Goal: Find specific page/section: Find specific page/section

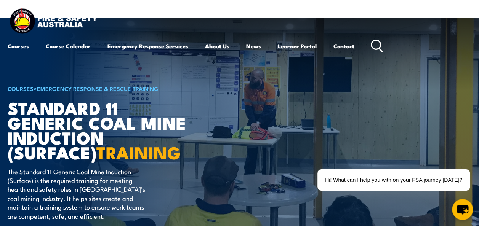
click at [377, 45] on icon at bounding box center [376, 46] width 12 height 13
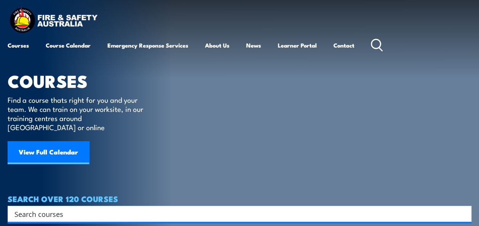
click at [383, 46] on icon at bounding box center [376, 45] width 12 height 13
drag, startPoint x: 147, startPoint y: 199, endPoint x: 137, endPoint y: 204, distance: 11.6
click at [137, 206] on div "Search" at bounding box center [239, 214] width 463 height 16
click at [137, 208] on input "Search input" at bounding box center [234, 213] width 440 height 11
paste input "RIIRIS601D"
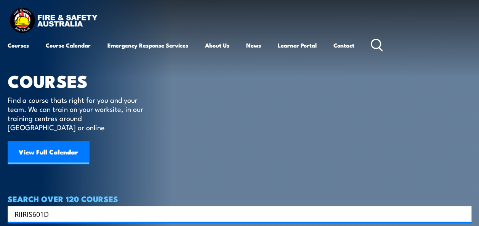
type input "RIIRIS601D"
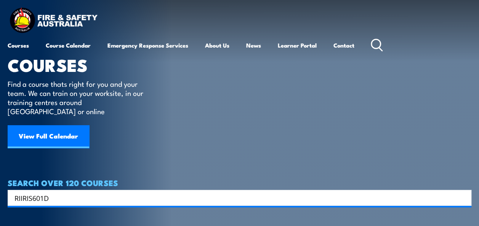
scroll to position [83, 0]
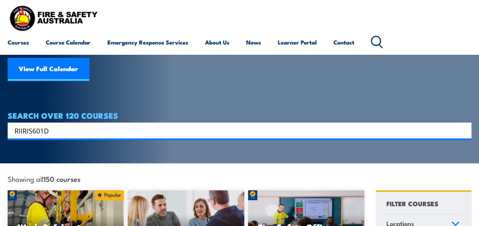
drag, startPoint x: 242, startPoint y: 123, endPoint x: 272, endPoint y: 116, distance: 30.4
click at [272, 125] on input "RIIRIS601D" at bounding box center [234, 130] width 440 height 11
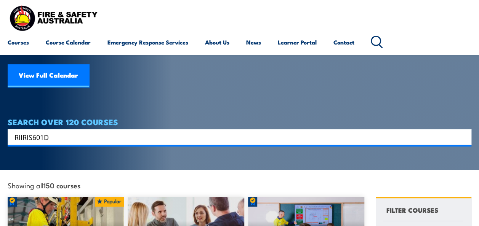
scroll to position [77, 0]
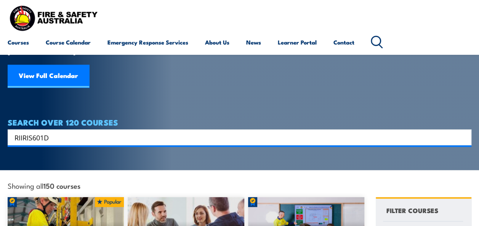
click at [377, 39] on icon at bounding box center [376, 42] width 12 height 13
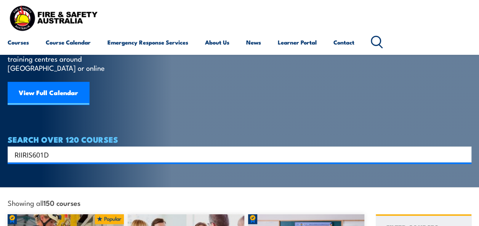
scroll to position [0, 0]
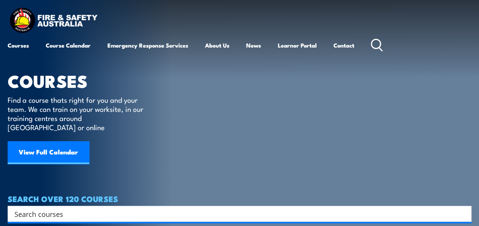
click at [32, 208] on input "Search input" at bounding box center [234, 213] width 440 height 11
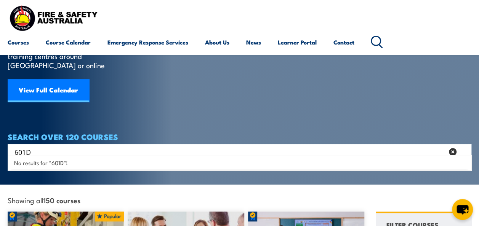
scroll to position [62, 0]
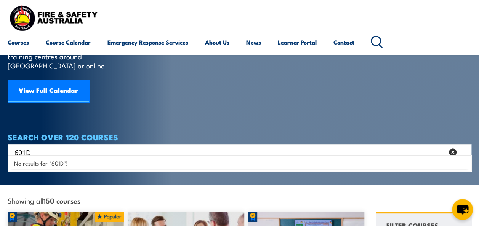
click at [63, 147] on input "601D" at bounding box center [228, 152] width 429 height 11
type input "6"
